Goal: Check status: Check status

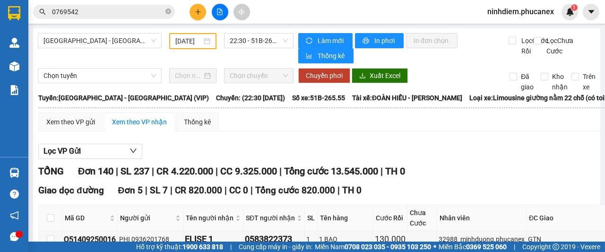
click at [169, 42] on div "[DATE]" at bounding box center [192, 41] width 47 height 16
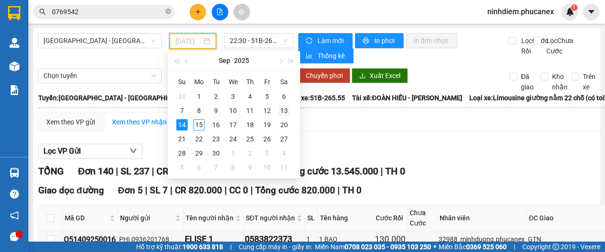
click at [284, 110] on div "13" at bounding box center [283, 110] width 11 height 11
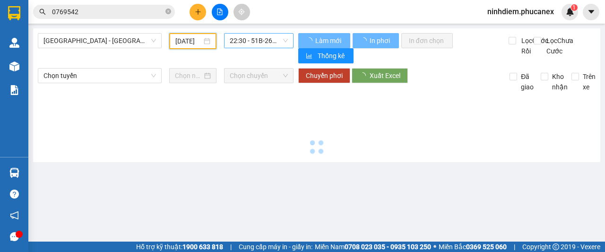
scroll to position [0, 7]
click at [248, 40] on span "22:30 - 51B-265.55" at bounding box center [259, 41] width 58 height 14
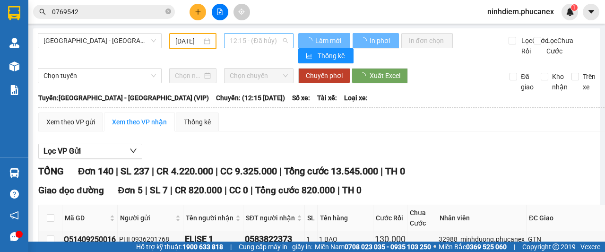
type input "[DATE]"
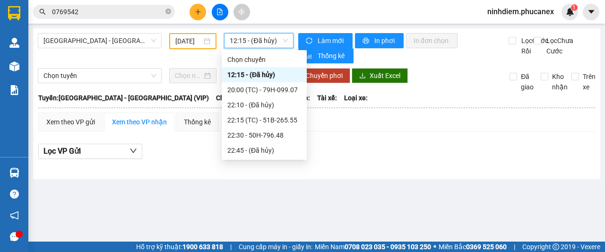
click at [261, 42] on span "12:15 - (Đã hủy)" at bounding box center [259, 41] width 58 height 14
click at [260, 39] on span "12:15 - (Đã hủy)" at bounding box center [259, 41] width 58 height 14
click at [255, 132] on div "22:30 - 50H-796.48" at bounding box center [267, 135] width 74 height 10
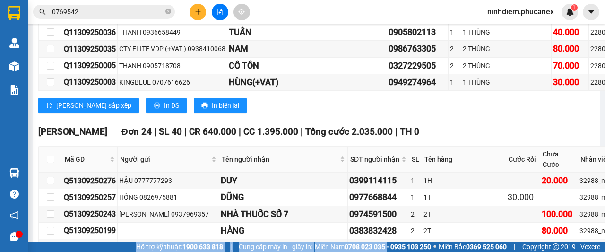
scroll to position [7472, 0]
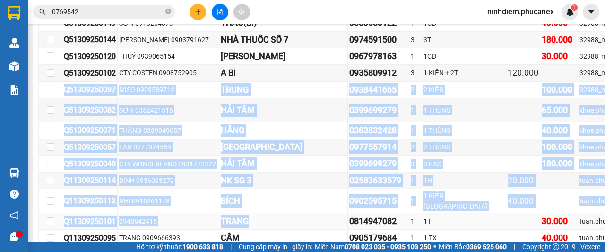
drag, startPoint x: 198, startPoint y: 208, endPoint x: 266, endPoint y: 57, distance: 165.4
click at [266, 57] on tbody "Q51309250276 HẬU 0777777293 DUY 0399114115 1 1H 20.000 [GEOGRAPHIC_DATA] 5 Q513…" at bounding box center [458, 138] width 839 height 415
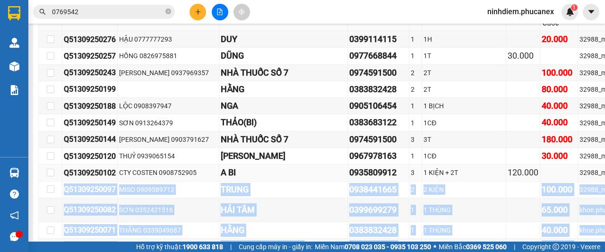
scroll to position [7330, 0]
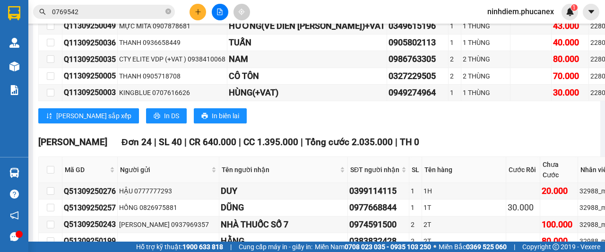
scroll to position [7235, 0]
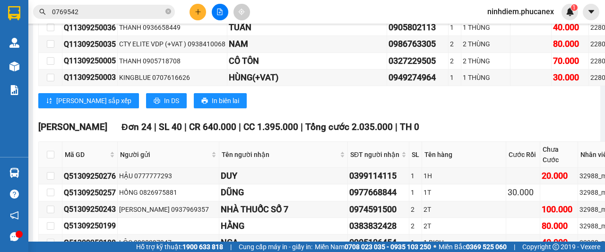
drag, startPoint x: 66, startPoint y: 180, endPoint x: 520, endPoint y: 185, distance: 454.2
copy tr "Q51309250097 MISO 0909589712 TRUNG 0938441665 2 2 KIỆN 100.000"
